Goal: Book appointment/travel/reservation

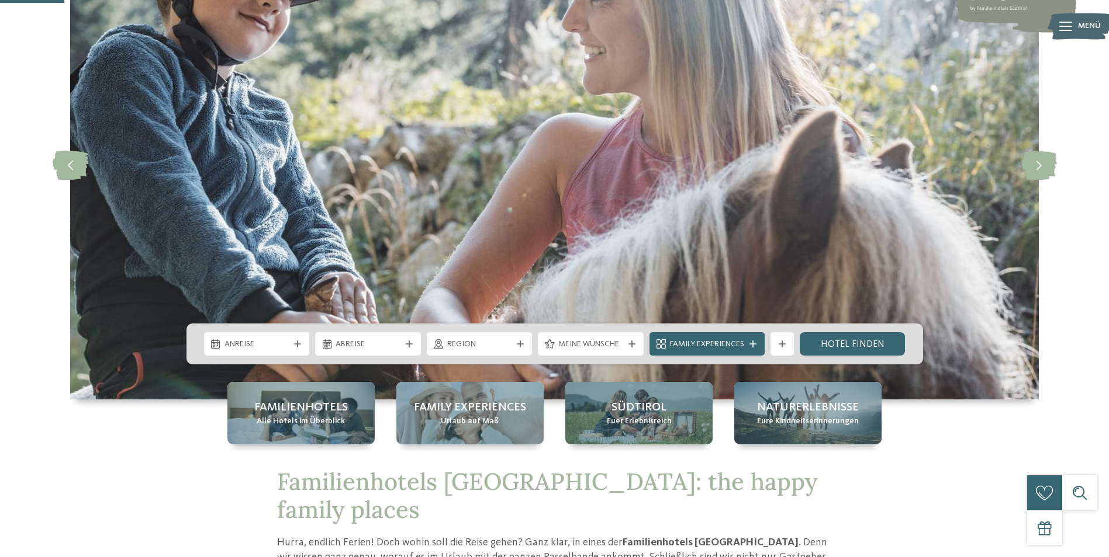
scroll to position [292, 0]
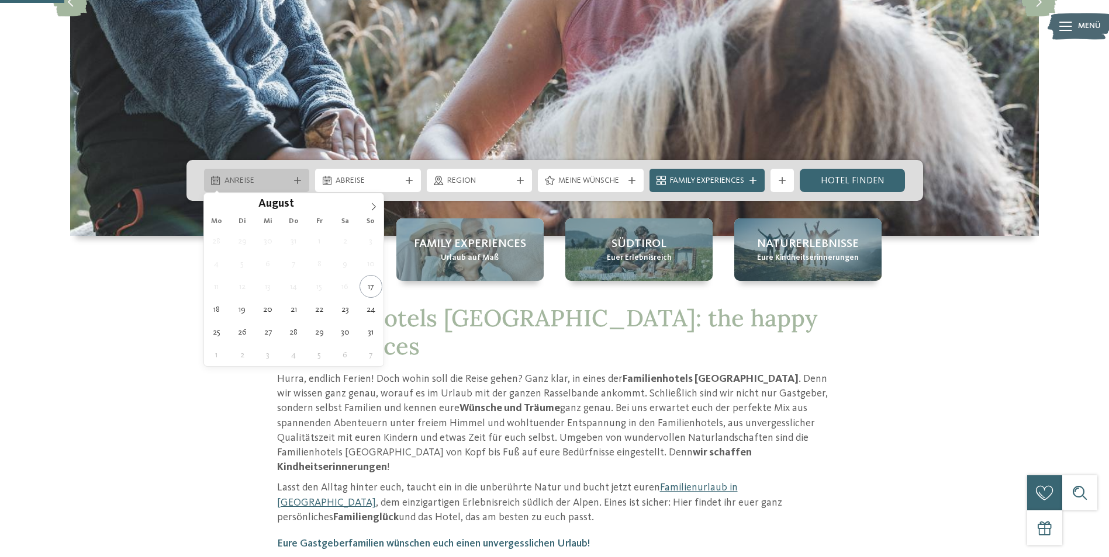
click at [302, 181] on div at bounding box center [298, 180] width 12 height 7
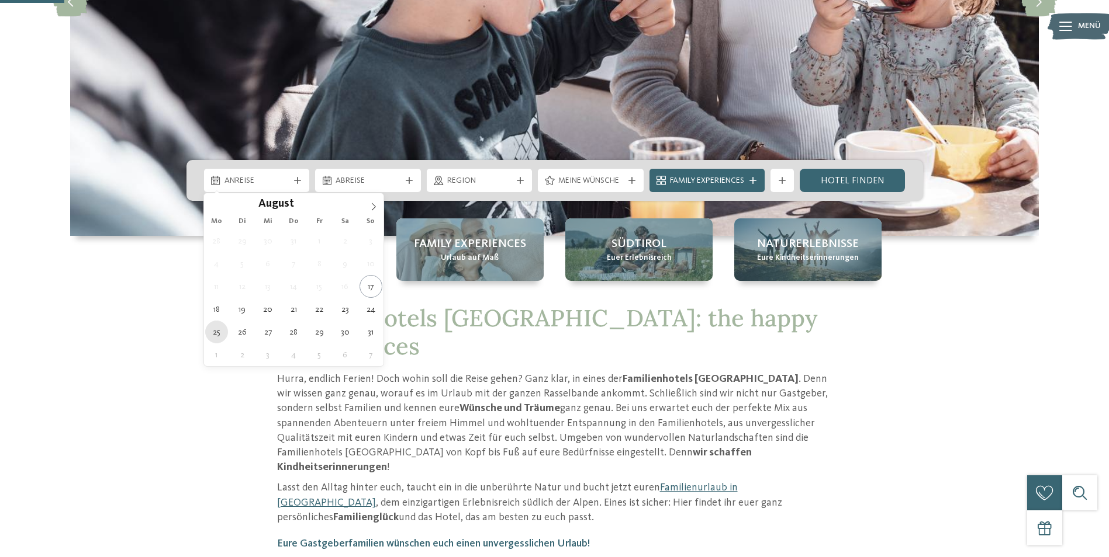
type div "25.08.2025"
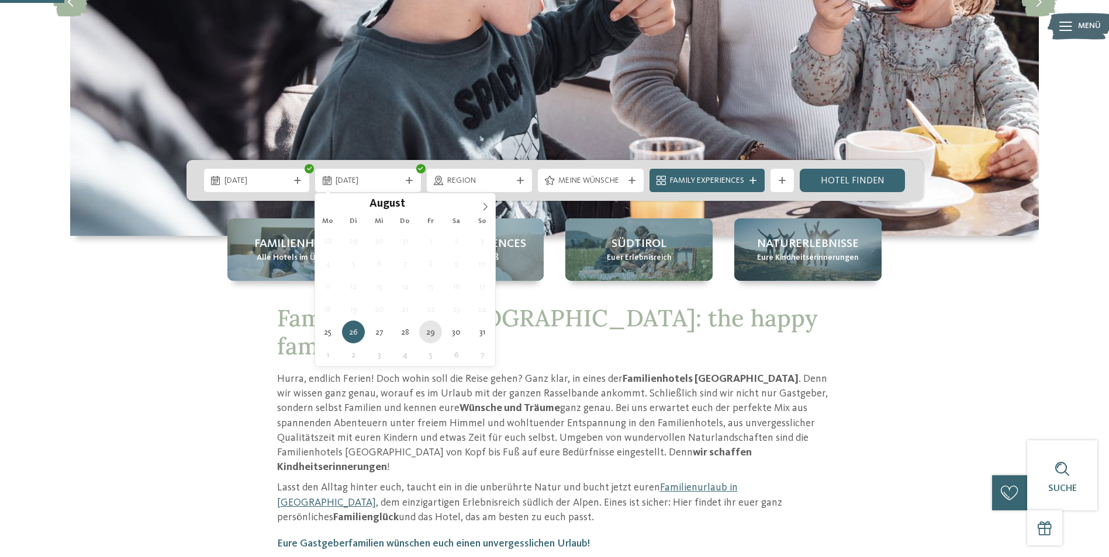
type div "29.08.2025"
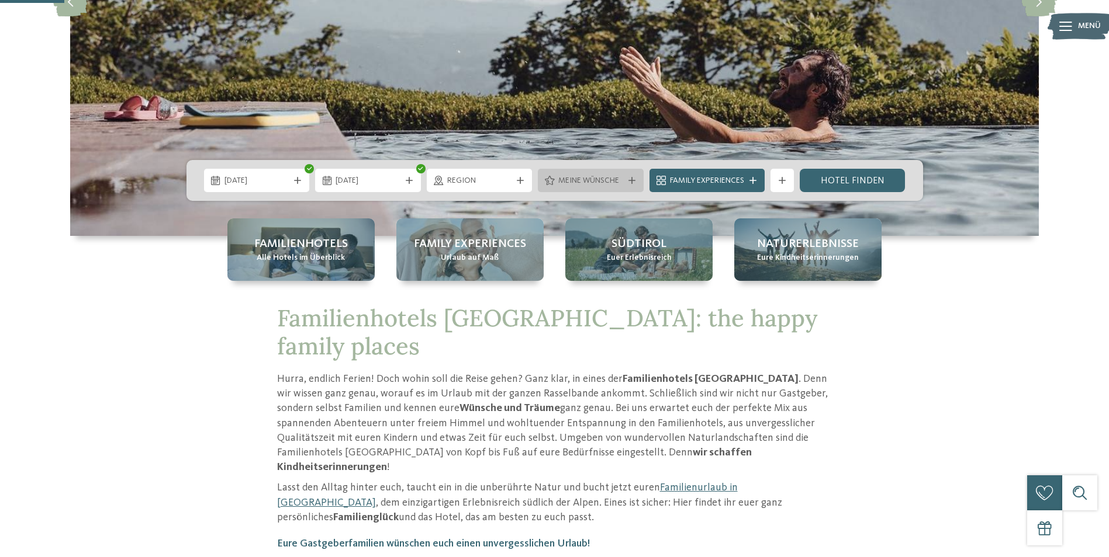
click at [626, 178] on div at bounding box center [632, 180] width 12 height 7
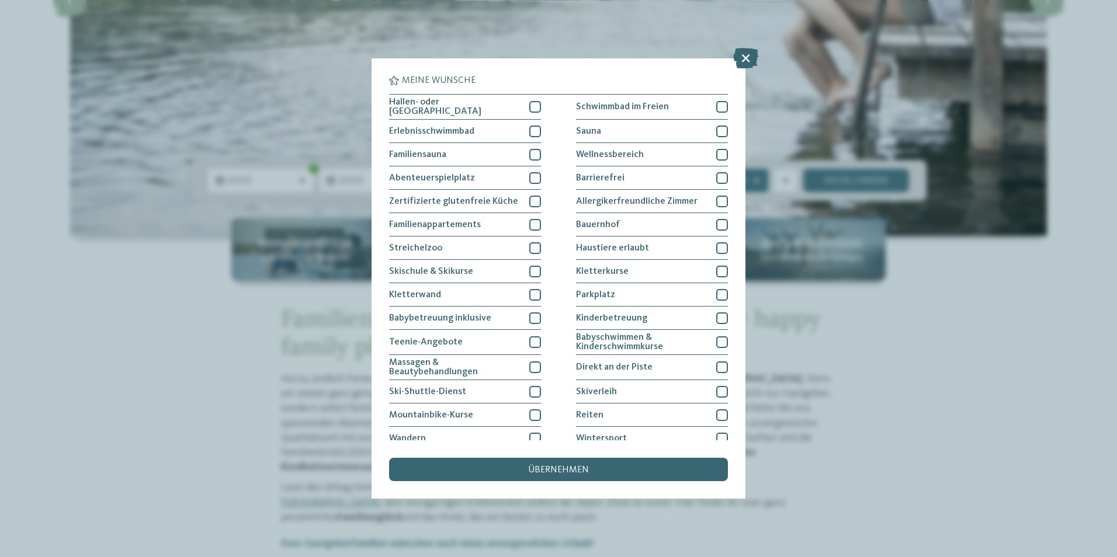
click at [980, 368] on div "Meine Wünsche Hallen- oder Schleusenbad Schwimmbad im Freien" at bounding box center [558, 278] width 1117 height 557
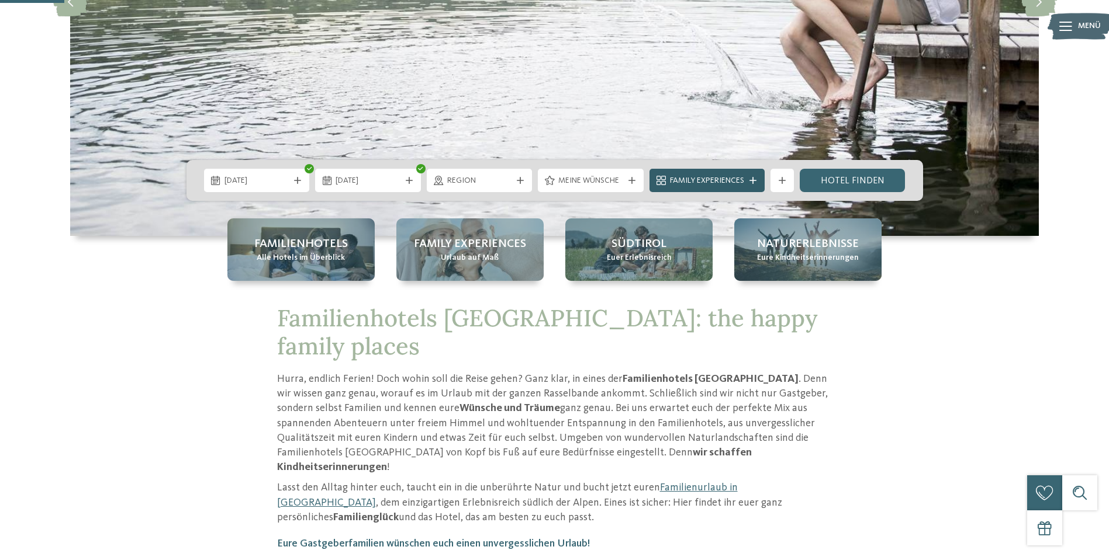
click at [736, 185] on span "Family Experiences" at bounding box center [707, 181] width 74 height 12
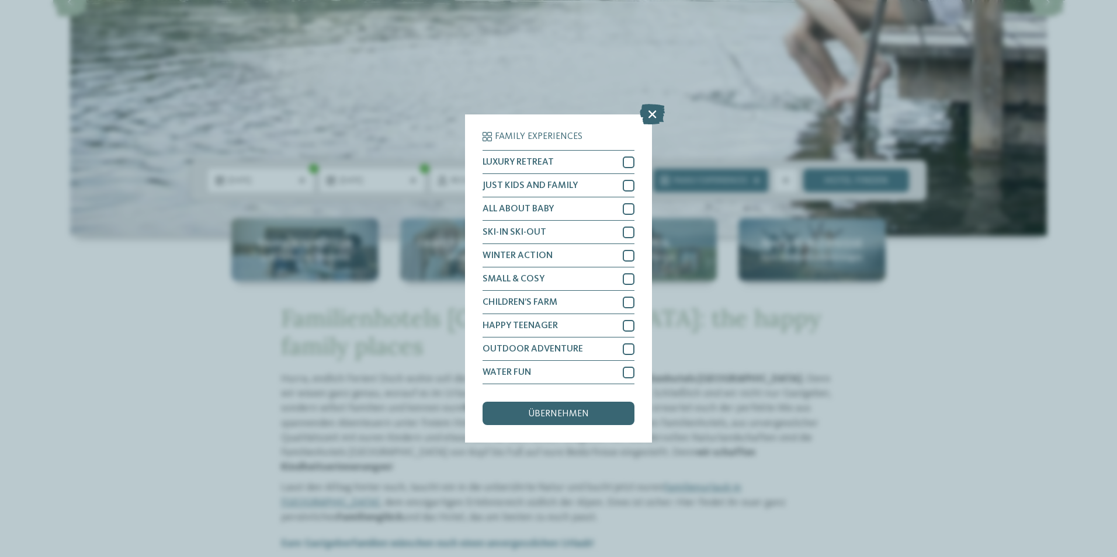
click at [944, 316] on div "Family Experiences LUXURY RETREAT JUST KIDS AND FAMILY" at bounding box center [558, 278] width 1117 height 557
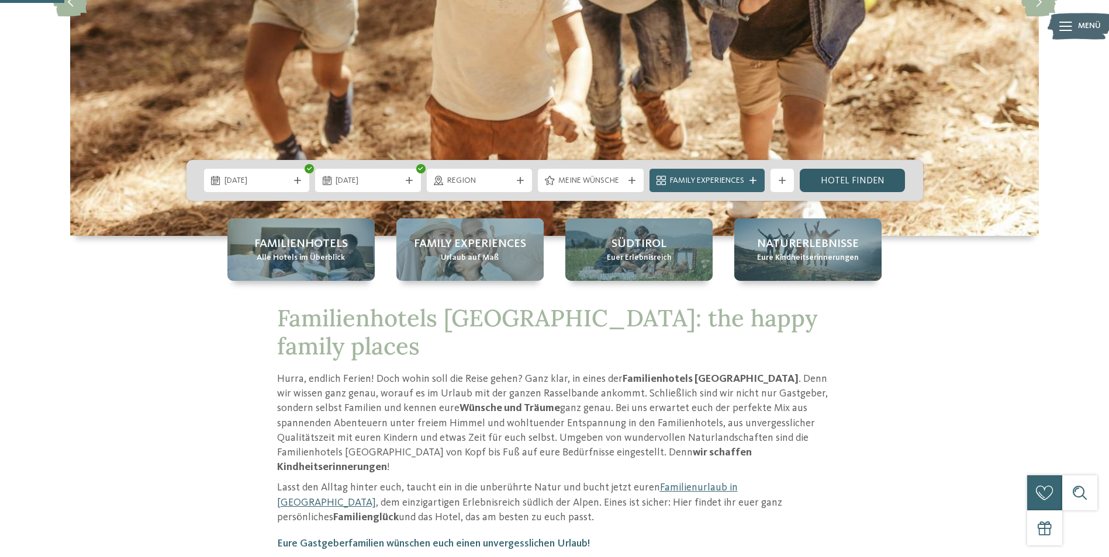
click at [861, 181] on link "Hotel finden" at bounding box center [852, 180] width 106 height 23
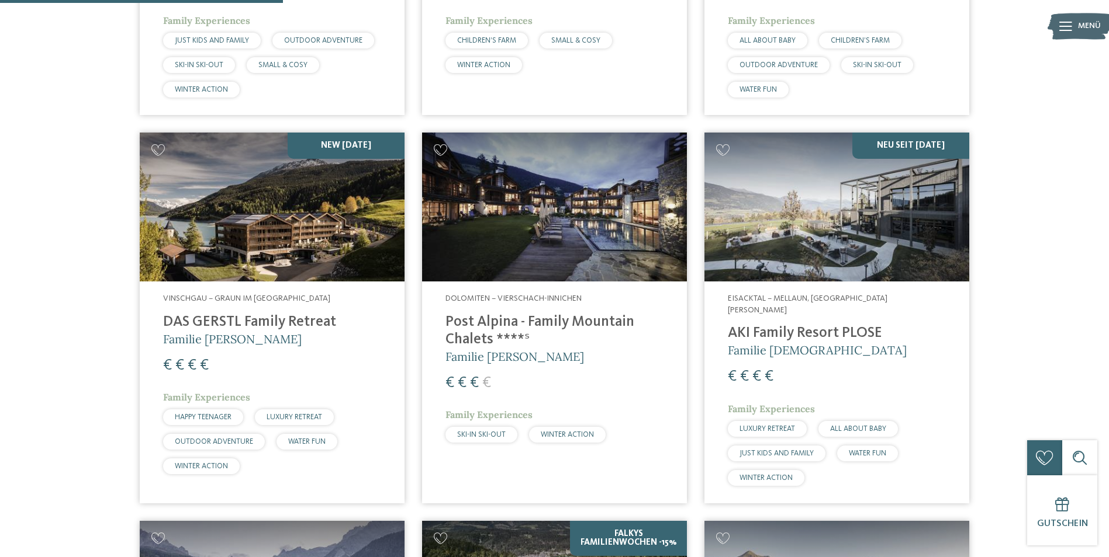
scroll to position [1085, 0]
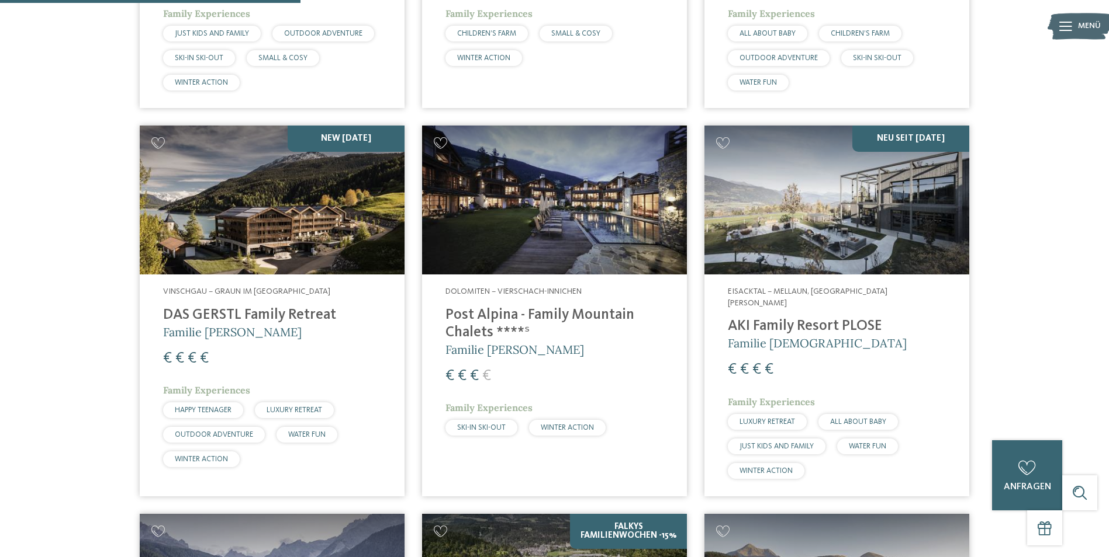
click at [527, 316] on h4 "Post Alpina - Family Mountain Chalets ****ˢ" at bounding box center [554, 324] width 218 height 35
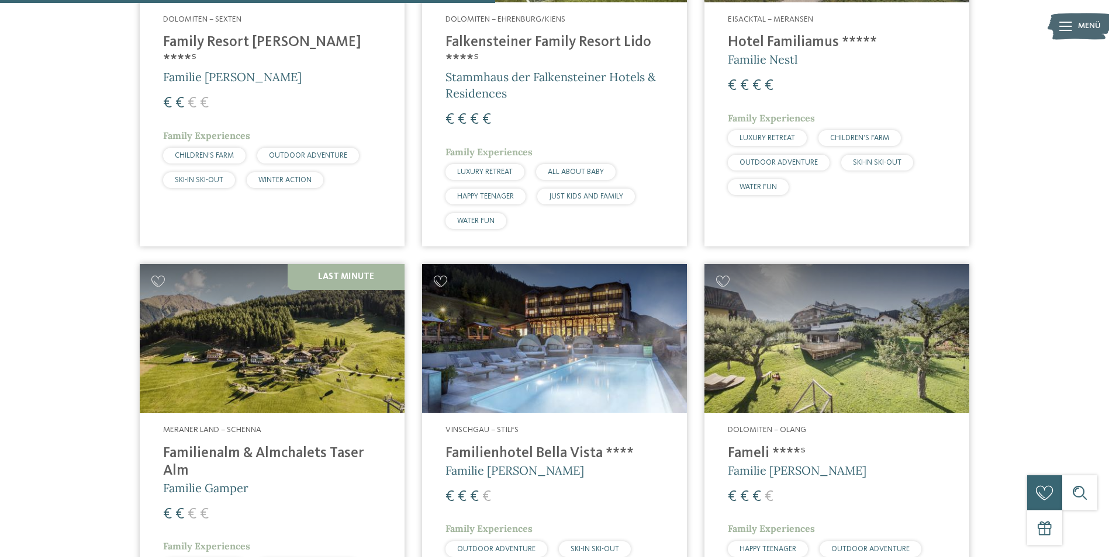
scroll to position [1786, 0]
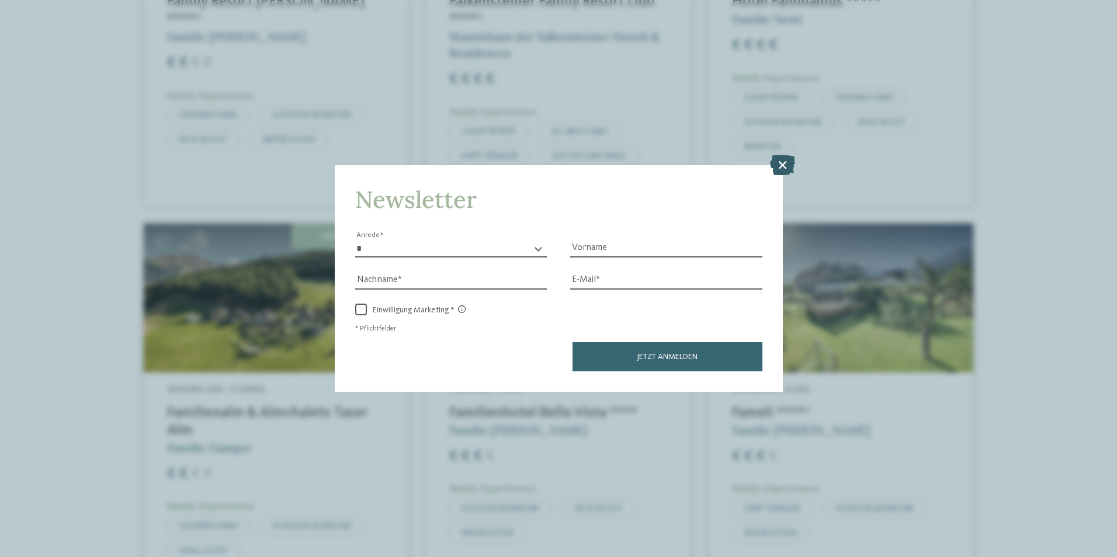
click at [783, 164] on icon at bounding box center [782, 164] width 25 height 20
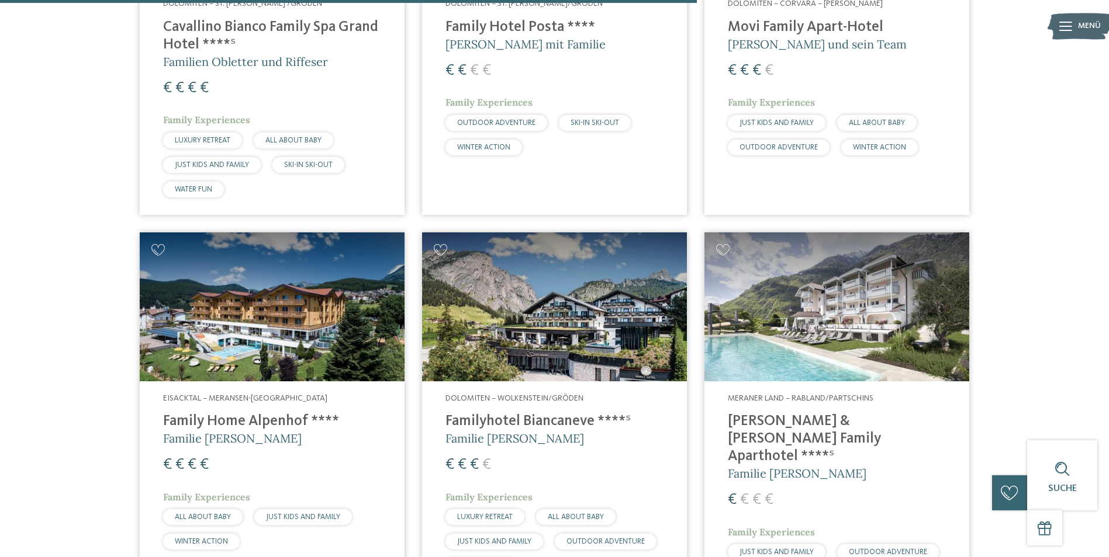
scroll to position [2546, 0]
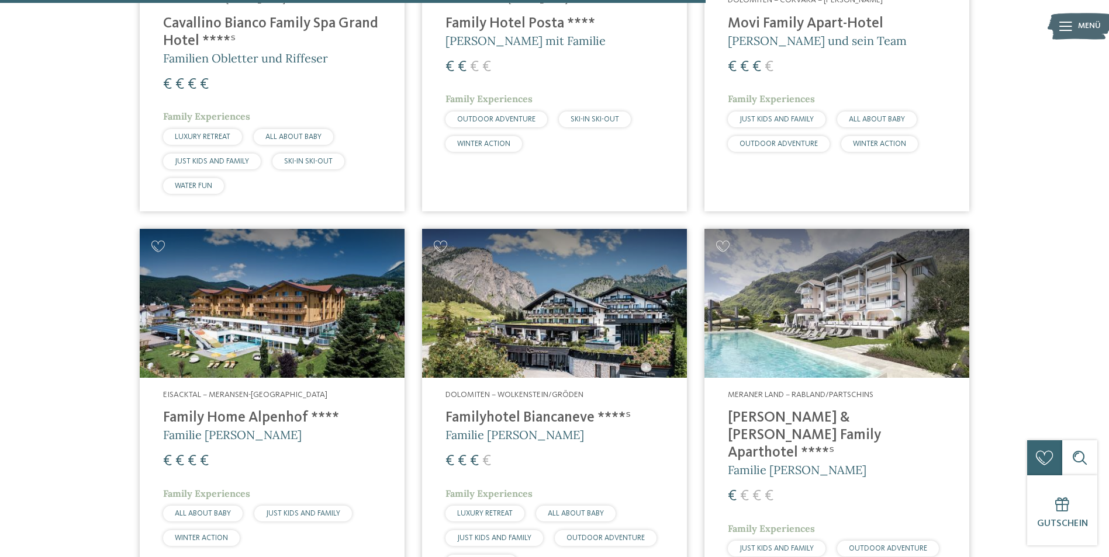
click at [538, 259] on img at bounding box center [554, 303] width 265 height 149
click at [595, 344] on img at bounding box center [554, 303] width 265 height 149
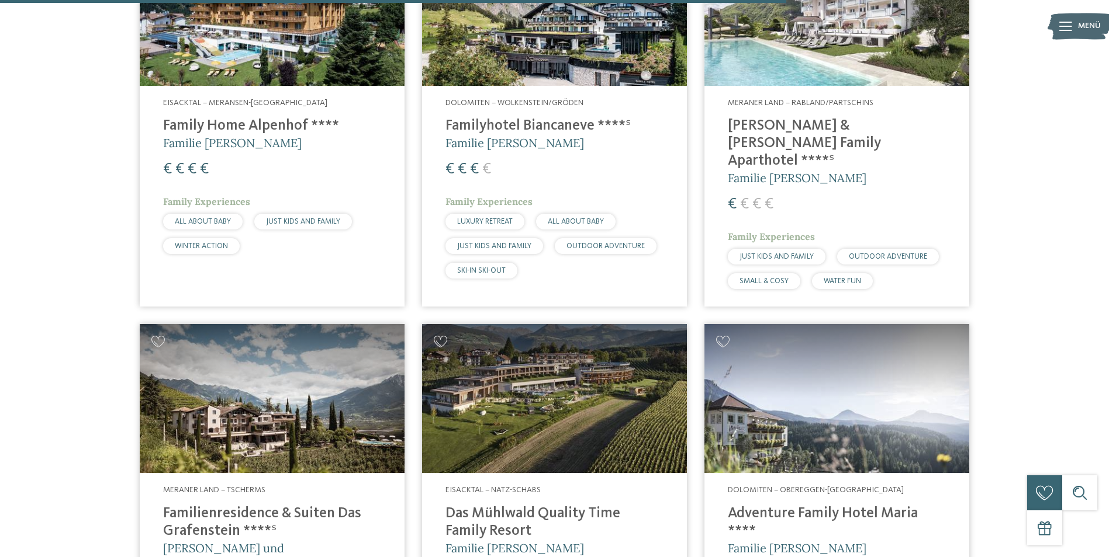
click at [562, 370] on img at bounding box center [554, 398] width 265 height 149
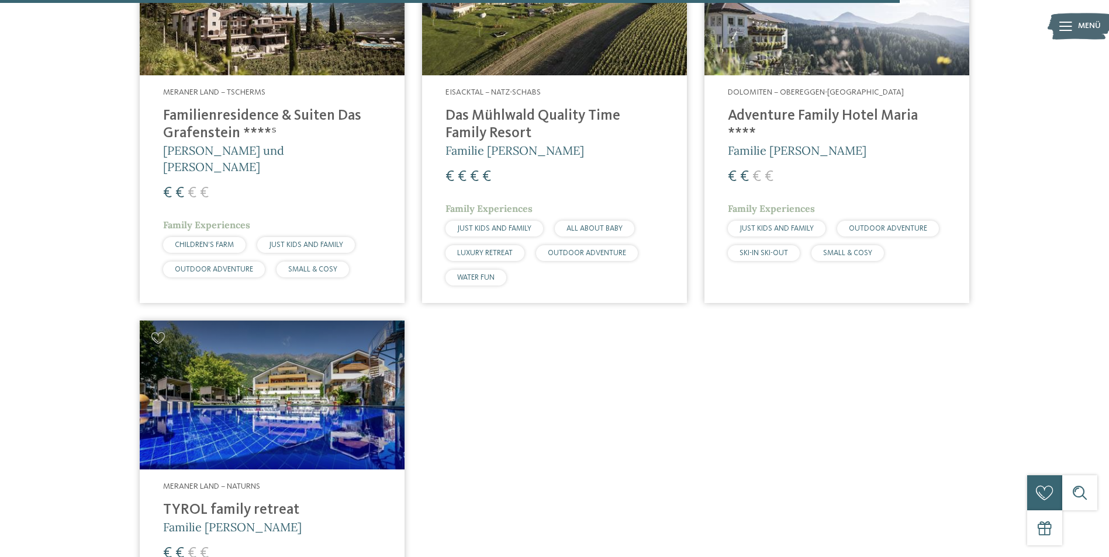
scroll to position [3247, 0]
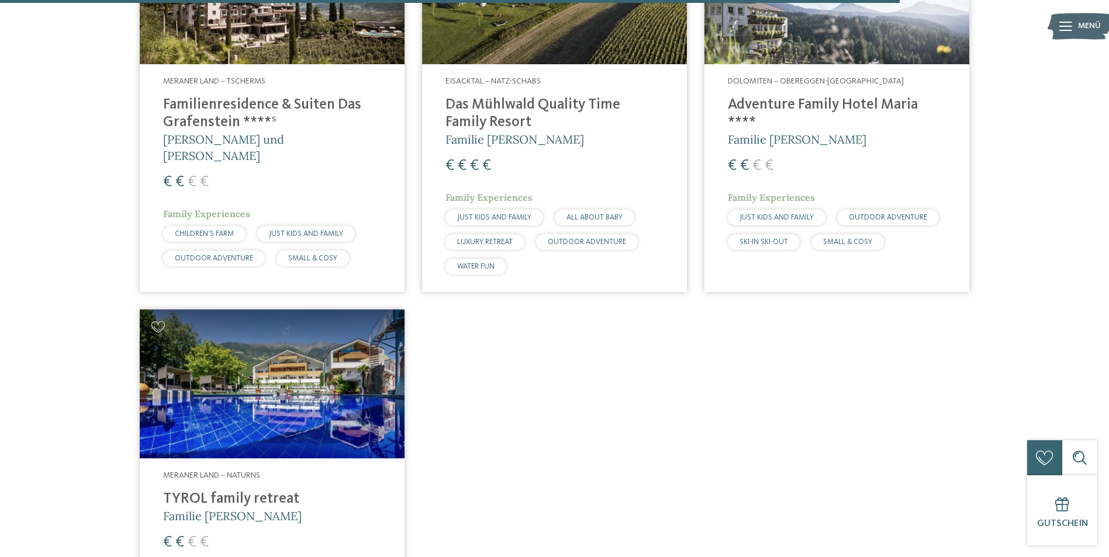
click at [271, 416] on img at bounding box center [272, 384] width 265 height 149
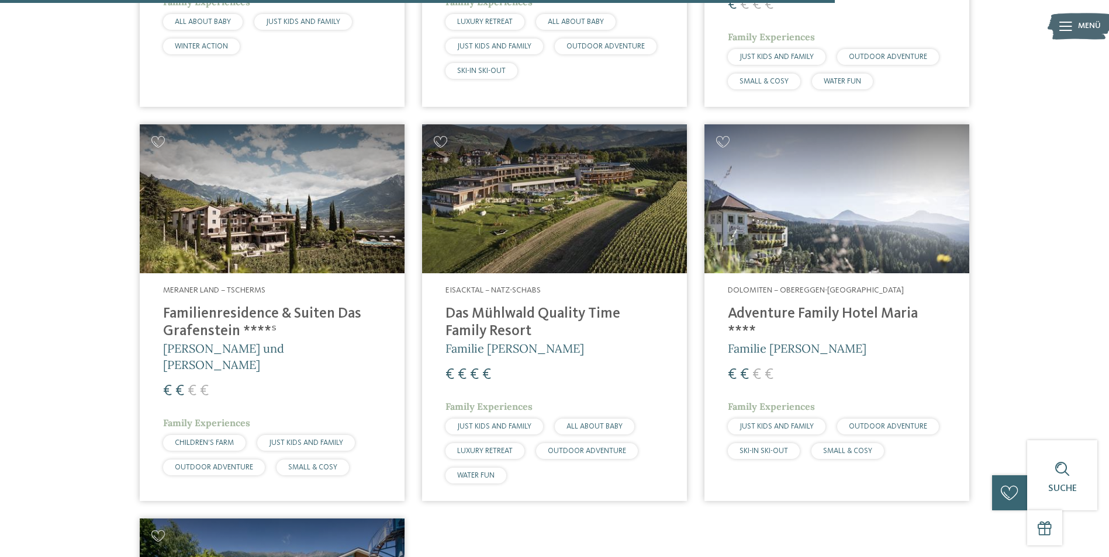
scroll to position [3013, 0]
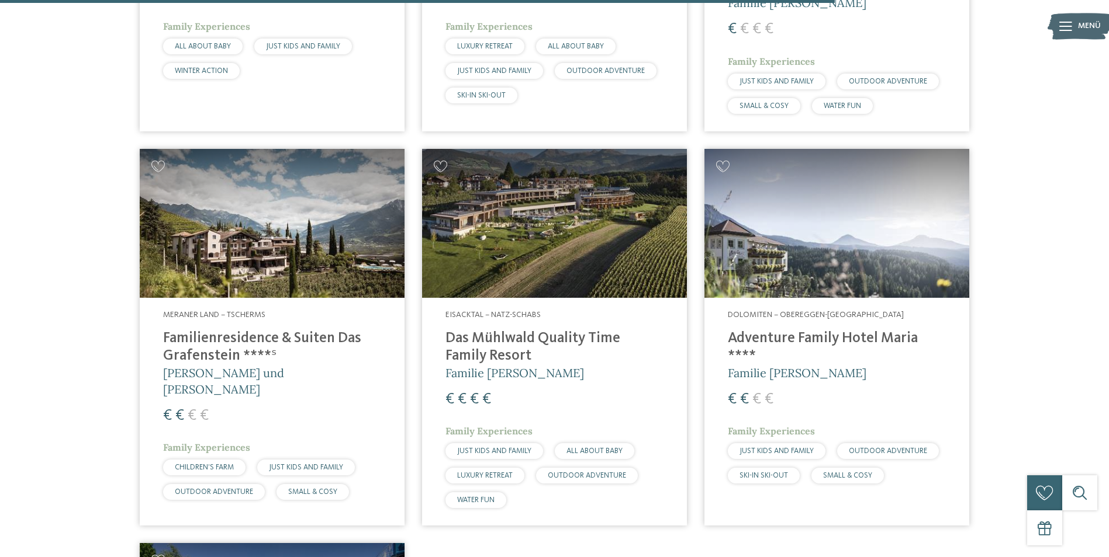
click at [317, 224] on img at bounding box center [272, 223] width 265 height 149
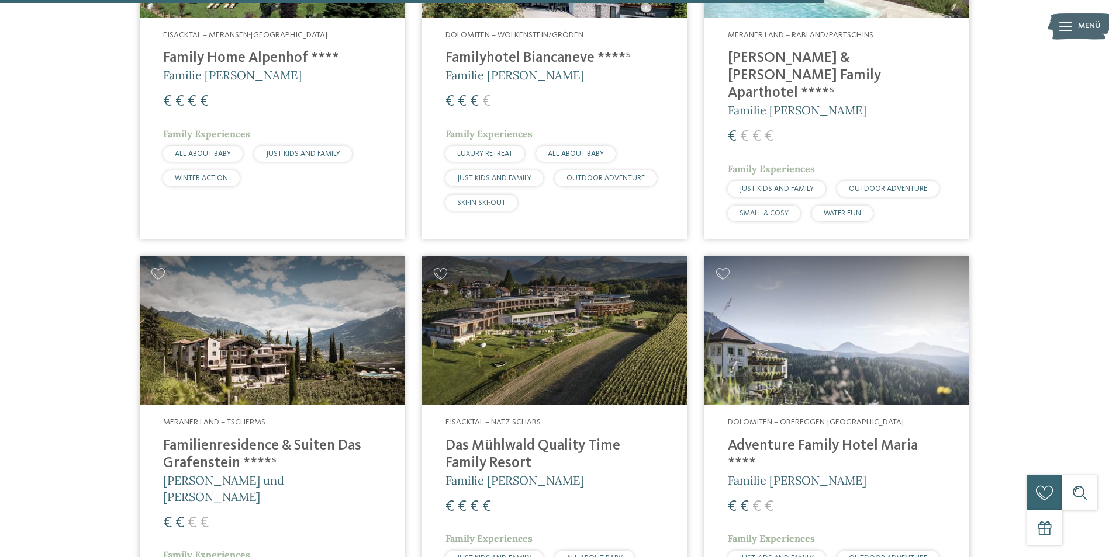
scroll to position [2721, 0]
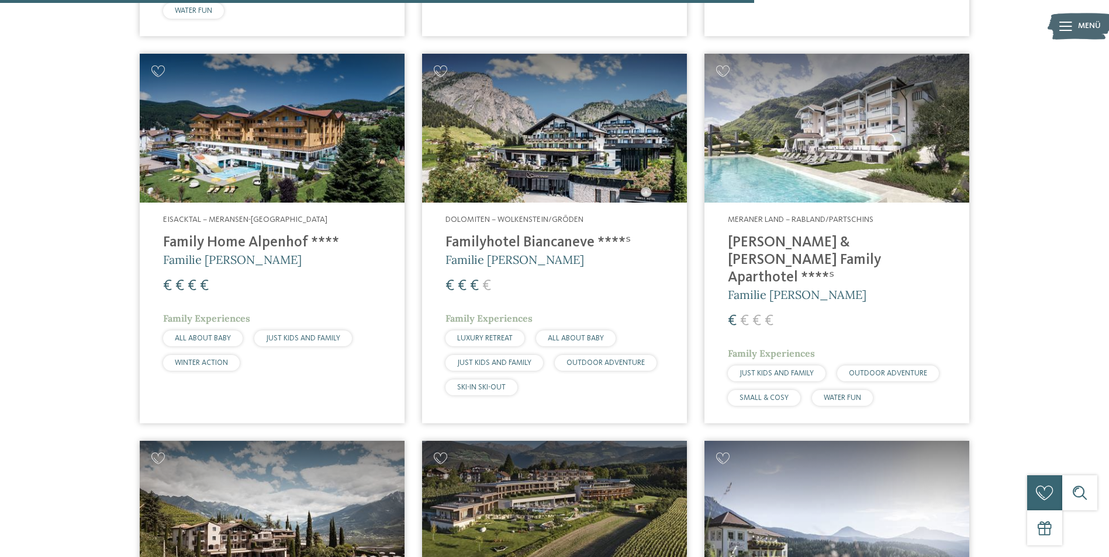
click at [267, 122] on img at bounding box center [272, 128] width 265 height 149
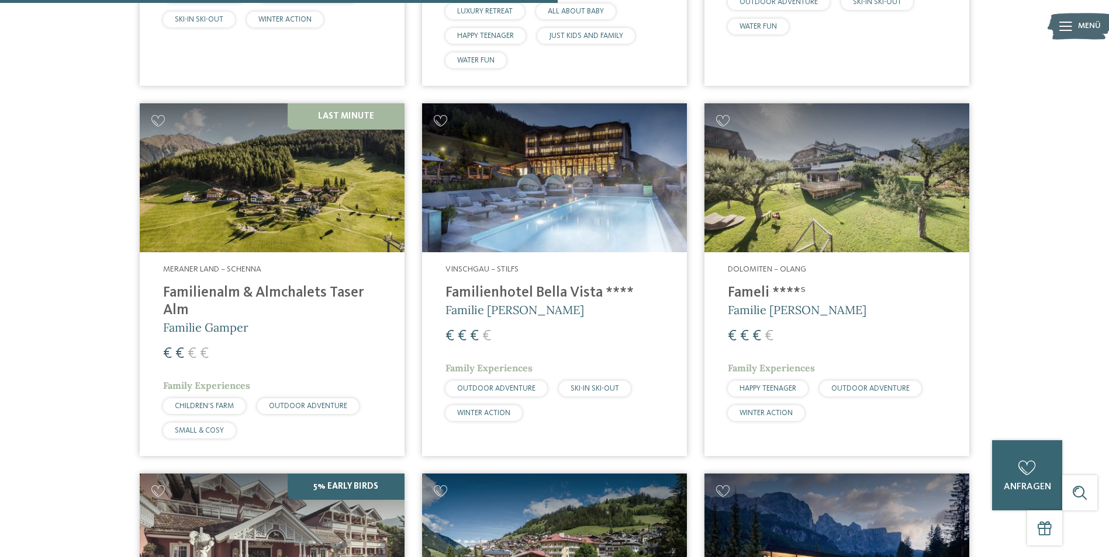
scroll to position [1903, 0]
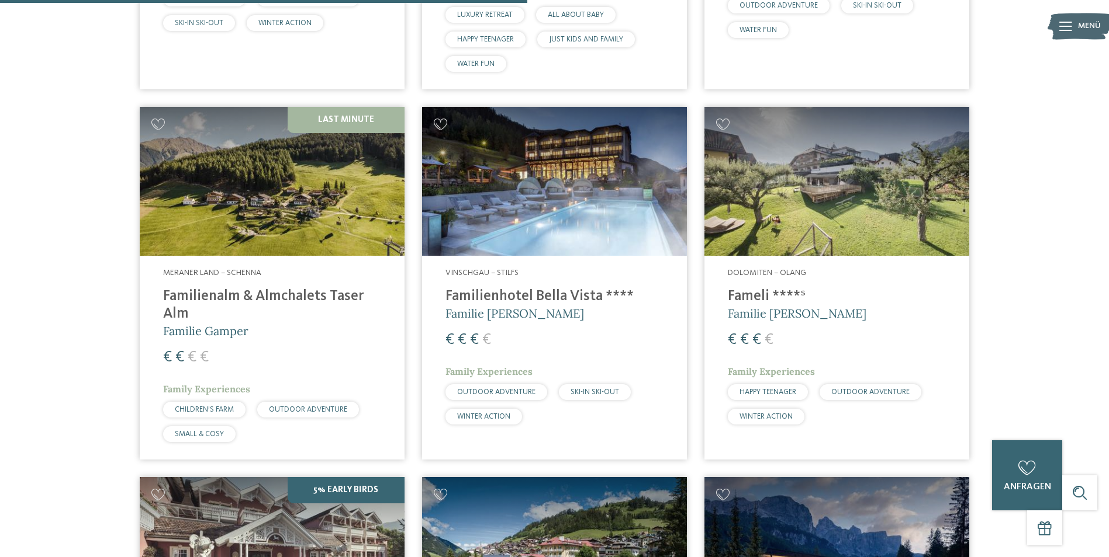
click at [568, 180] on img at bounding box center [554, 181] width 265 height 149
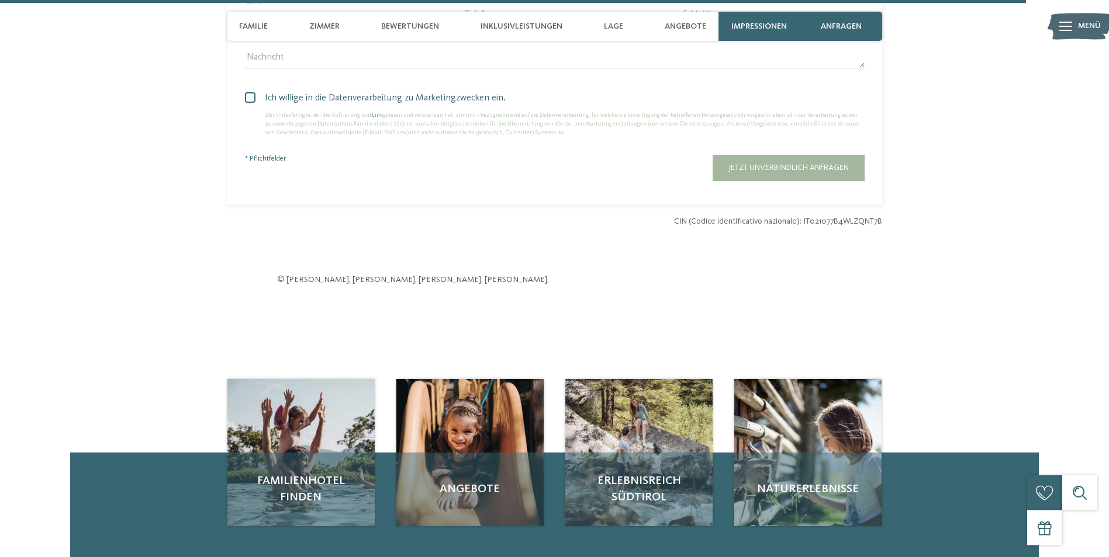
scroll to position [3798, 0]
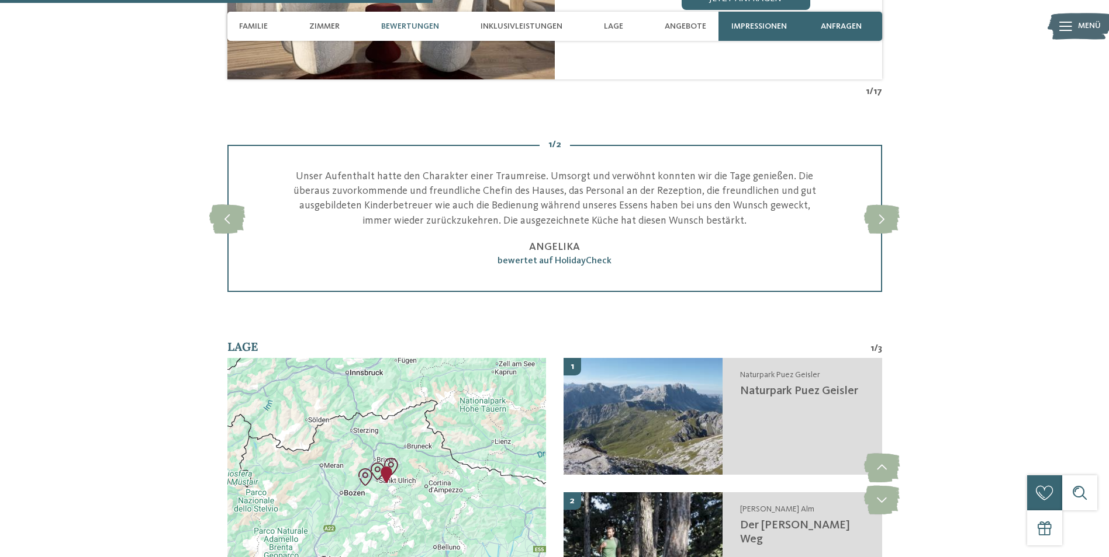
scroll to position [1461, 0]
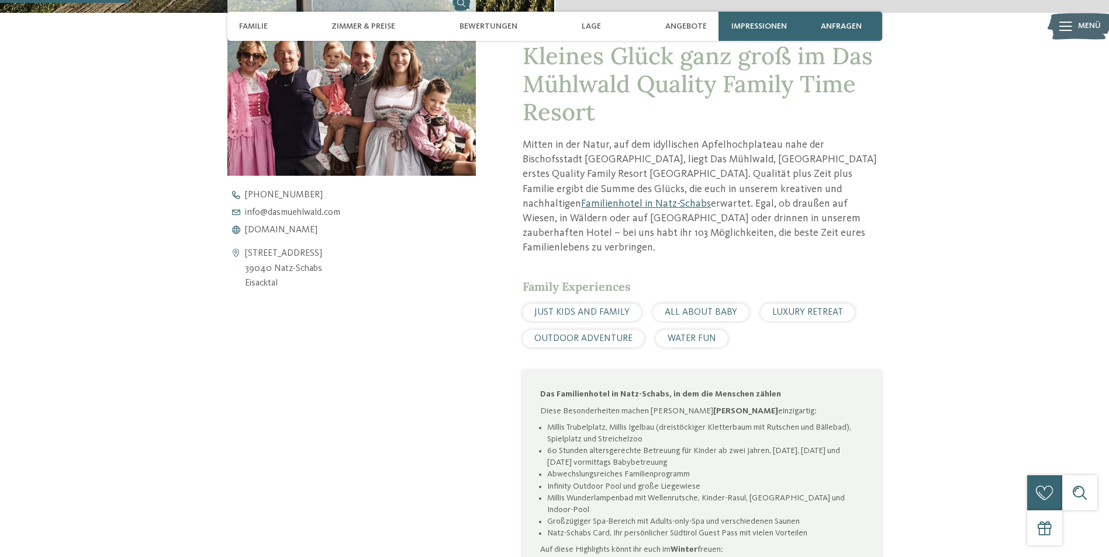
scroll to position [467, 0]
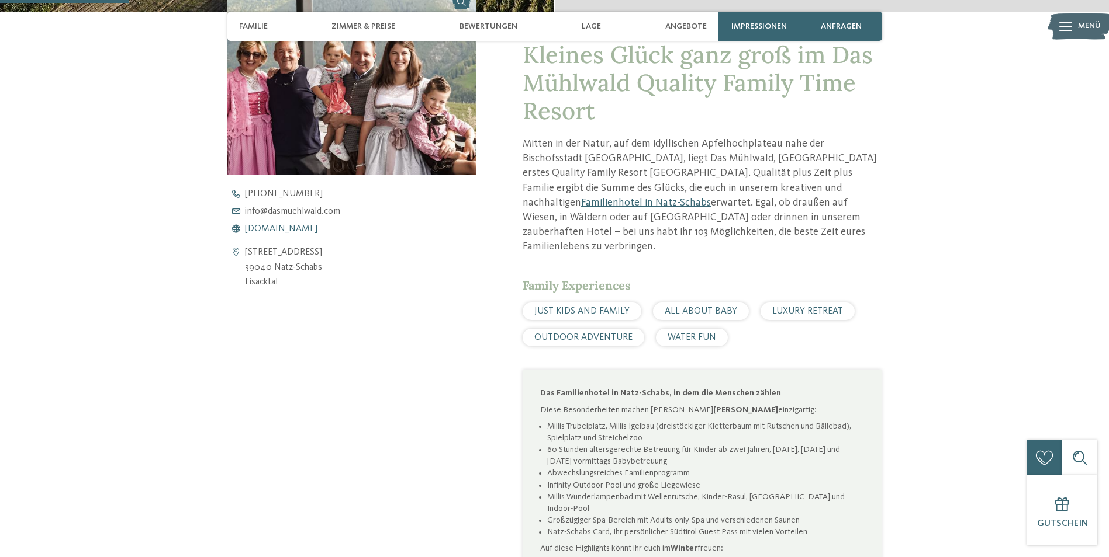
click at [303, 230] on span "www.dasmuehlwald.com" at bounding box center [281, 228] width 72 height 9
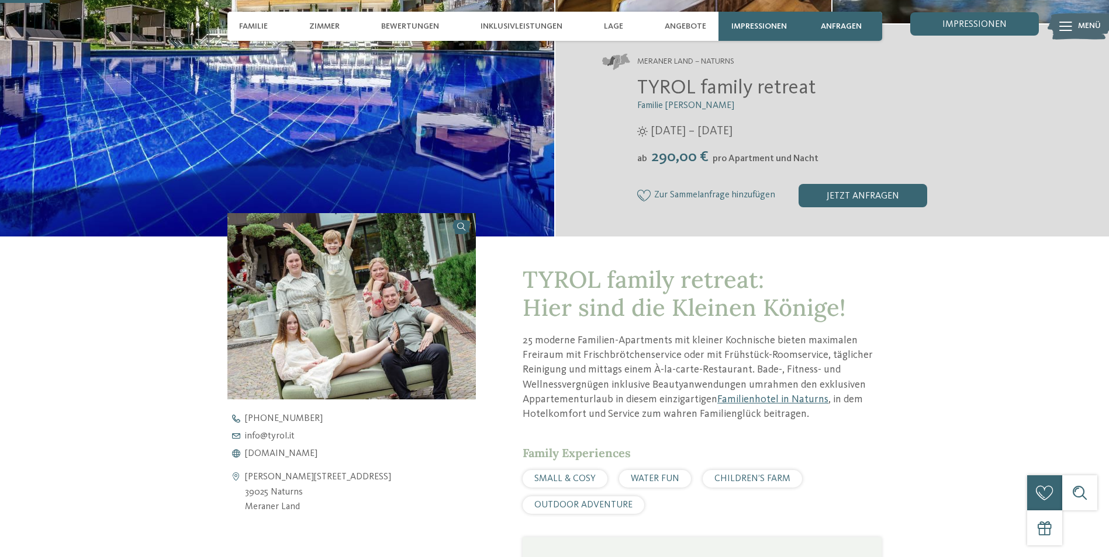
scroll to position [351, 0]
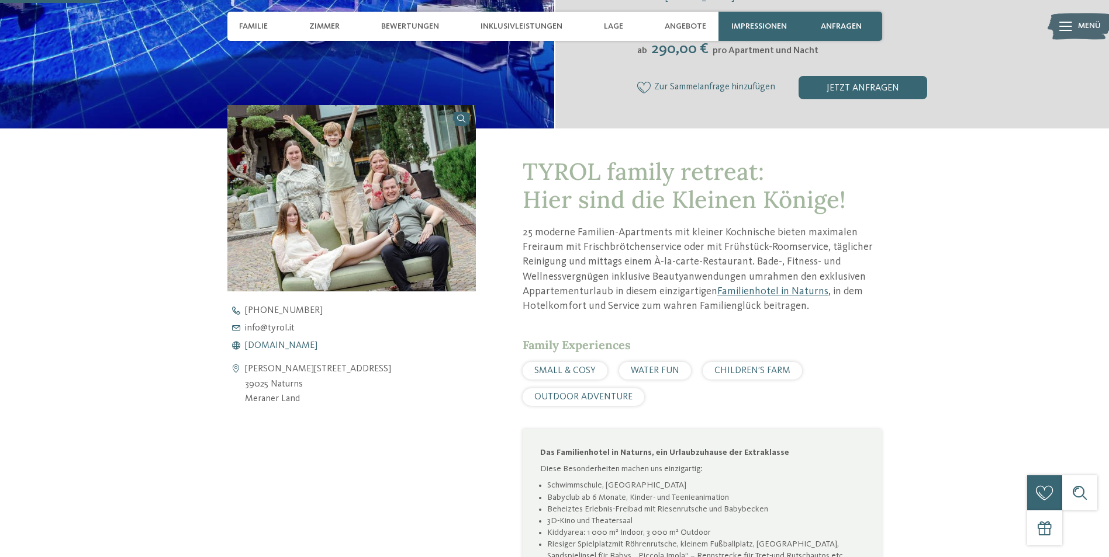
click at [261, 342] on span "www.tyrol.it" at bounding box center [281, 345] width 72 height 9
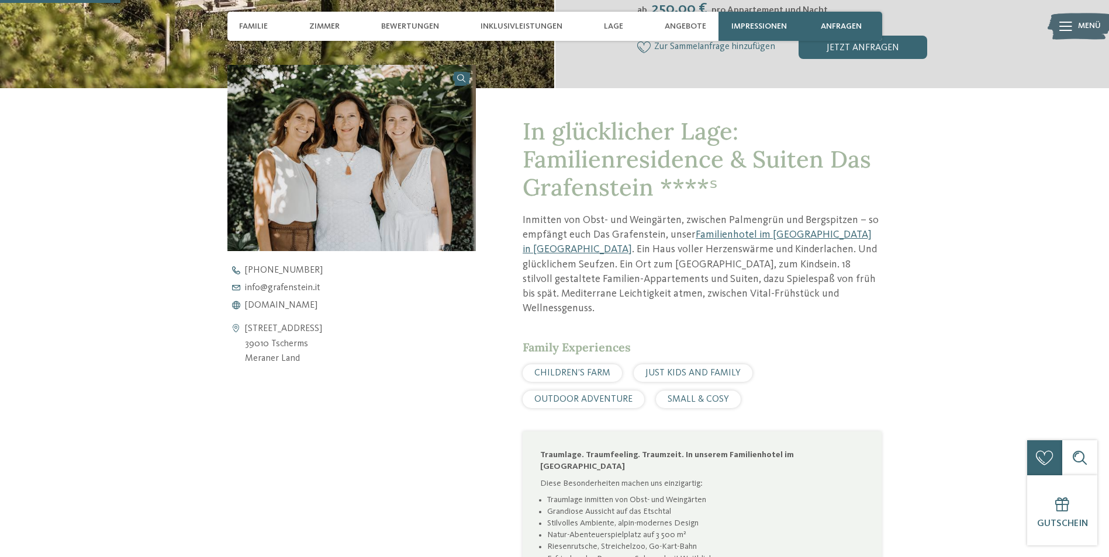
scroll to position [409, 0]
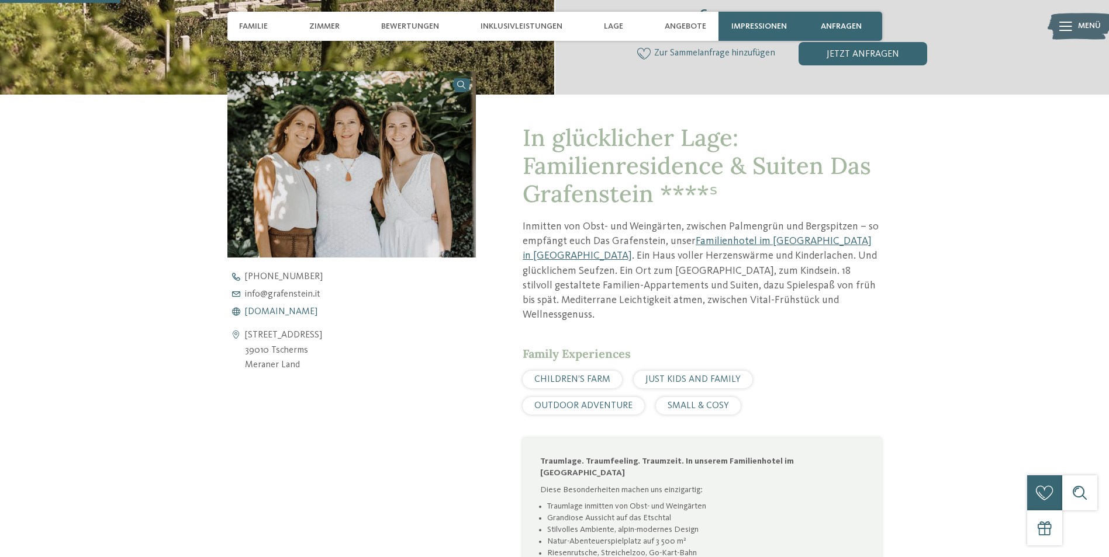
click at [293, 309] on span "[DOMAIN_NAME]" at bounding box center [281, 311] width 72 height 9
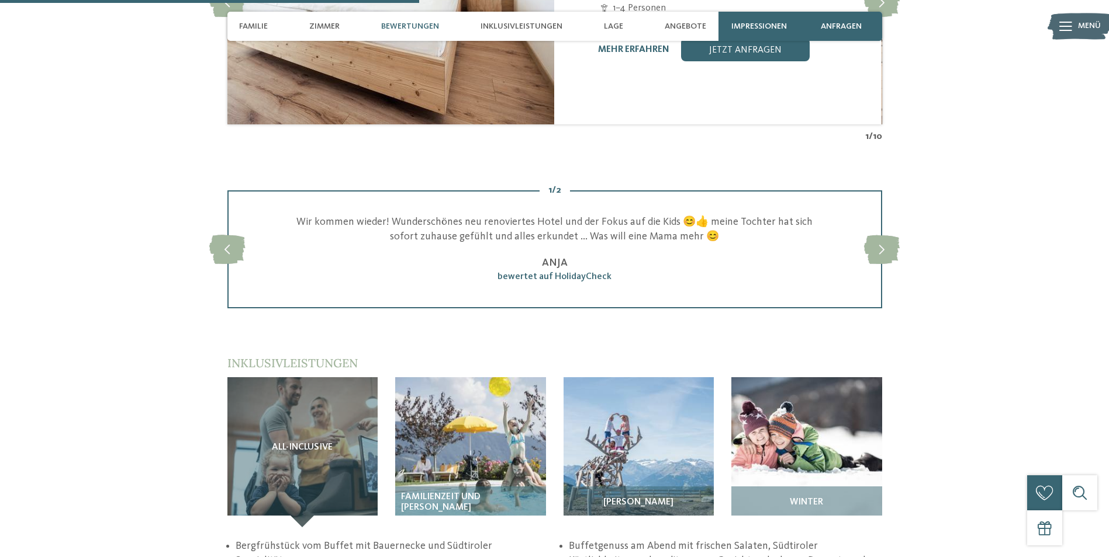
scroll to position [1461, 0]
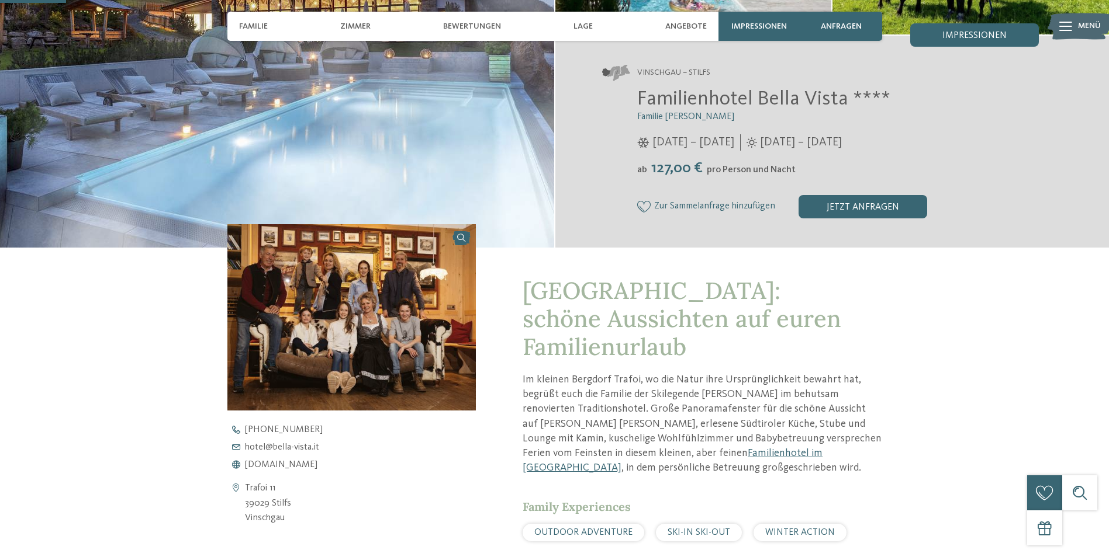
scroll to position [234, 0]
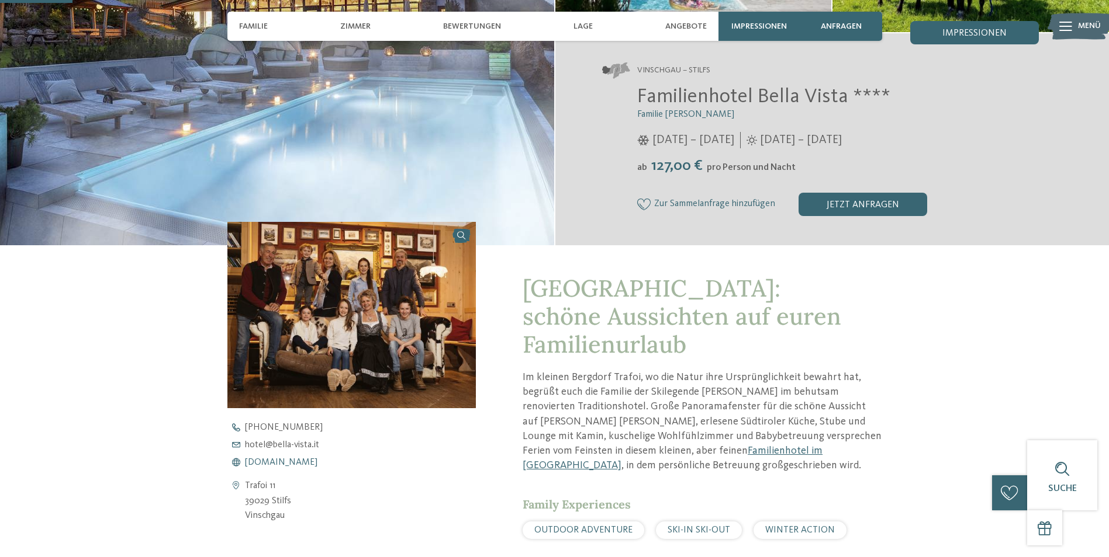
click at [302, 462] on span "[DOMAIN_NAME]" at bounding box center [281, 462] width 72 height 9
